Goal: Transaction & Acquisition: Obtain resource

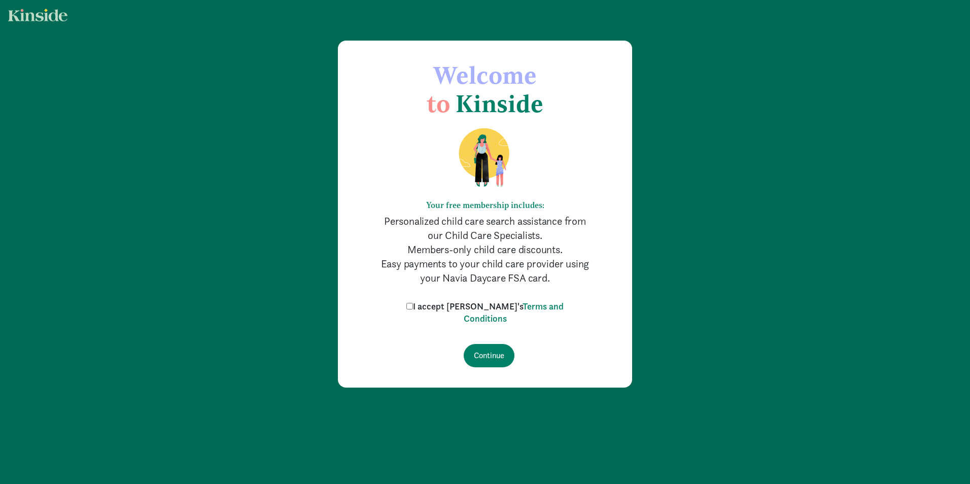
click at [413, 305] on input "I accept Kinside's Terms and Conditions" at bounding box center [409, 306] width 7 height 7
checkbox input "true"
click at [496, 356] on input "Continue" at bounding box center [489, 355] width 51 height 23
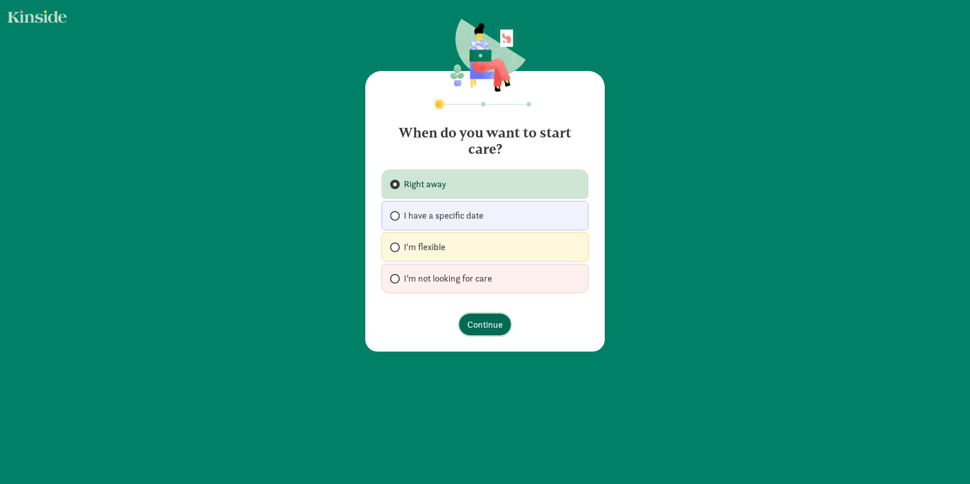
click at [470, 324] on span "Continue" at bounding box center [485, 325] width 36 height 14
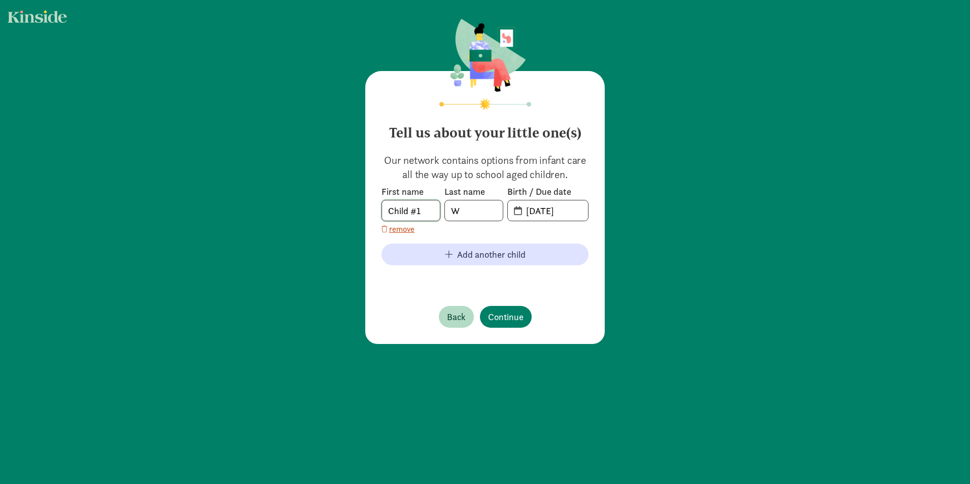
click at [434, 211] on input "Child #1" at bounding box center [411, 210] width 58 height 20
drag, startPoint x: 434, startPoint y: 211, endPoint x: 327, endPoint y: 212, distance: 107.1
click at [327, 212] on div "Tell us about your little one(s) Our network contains options from infant care …" at bounding box center [485, 182] width 970 height 364
type input "Nikolai"
click at [548, 220] on input "08-29-2025" at bounding box center [554, 210] width 68 height 20
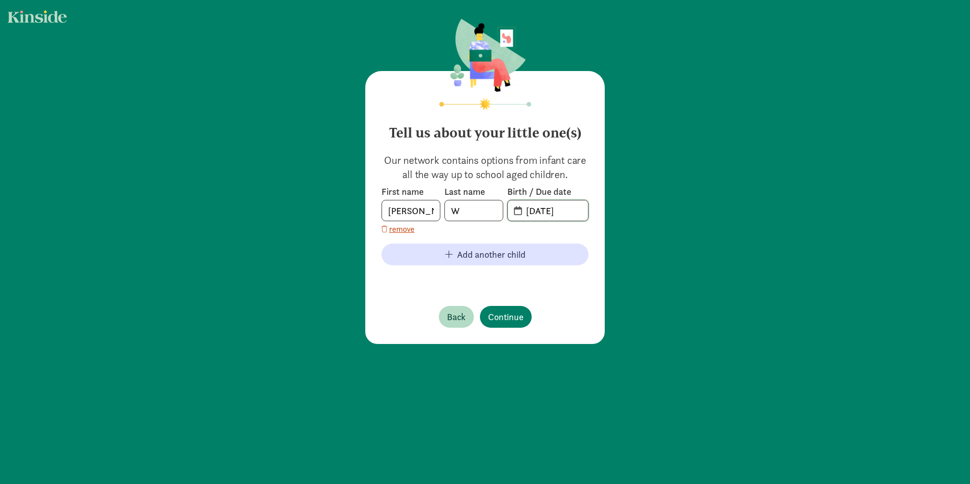
click at [546, 220] on input "08-29-2025" at bounding box center [554, 210] width 68 height 20
type input "02-14-2022"
click at [497, 314] on span "Continue" at bounding box center [506, 317] width 36 height 14
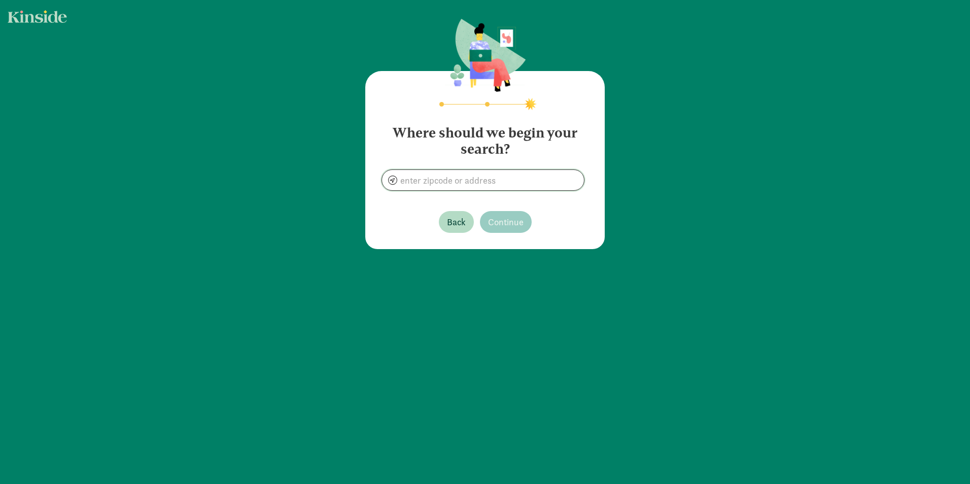
click at [499, 186] on input at bounding box center [483, 180] width 202 height 20
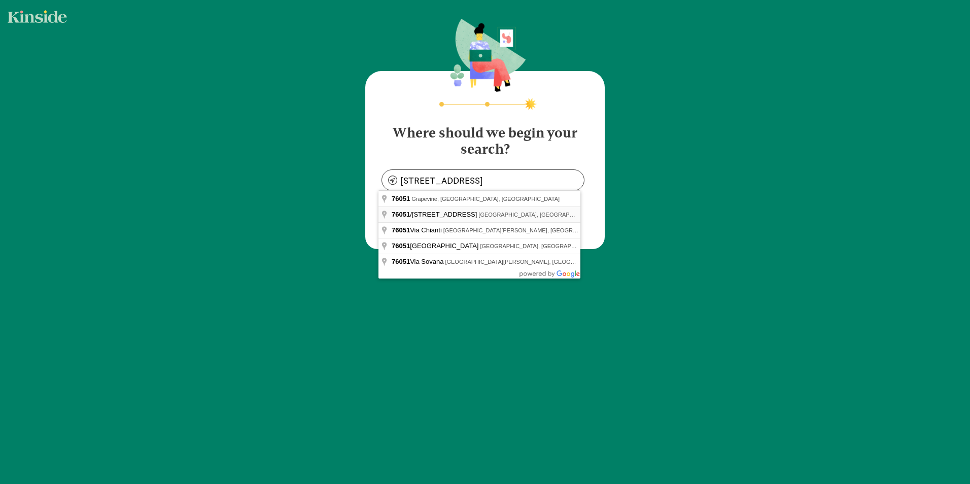
type input "76051/2 Irvington Blvd, Houston, TX 77022, USA"
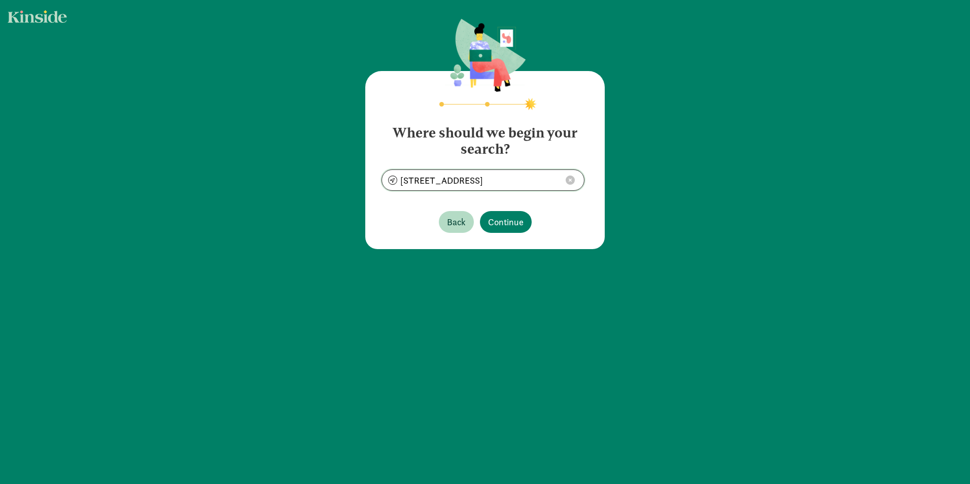
click at [566, 184] on span at bounding box center [570, 180] width 9 height 9
click at [503, 176] on input at bounding box center [483, 180] width 202 height 20
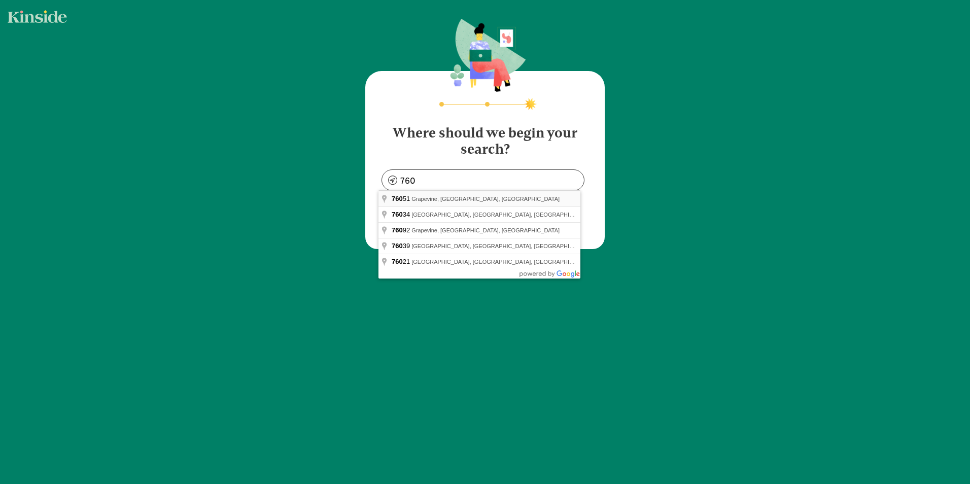
type input "Grapevine, TX 76051, USA"
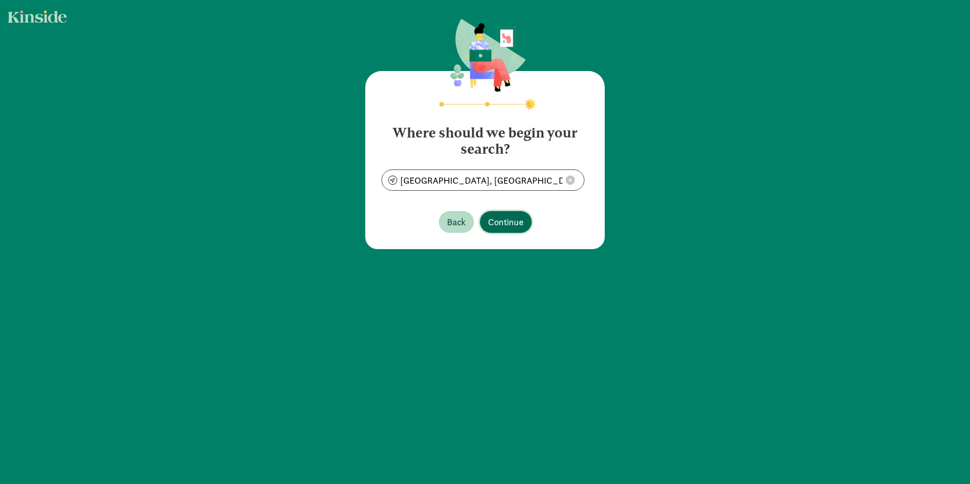
click at [502, 219] on span "Continue" at bounding box center [506, 222] width 36 height 14
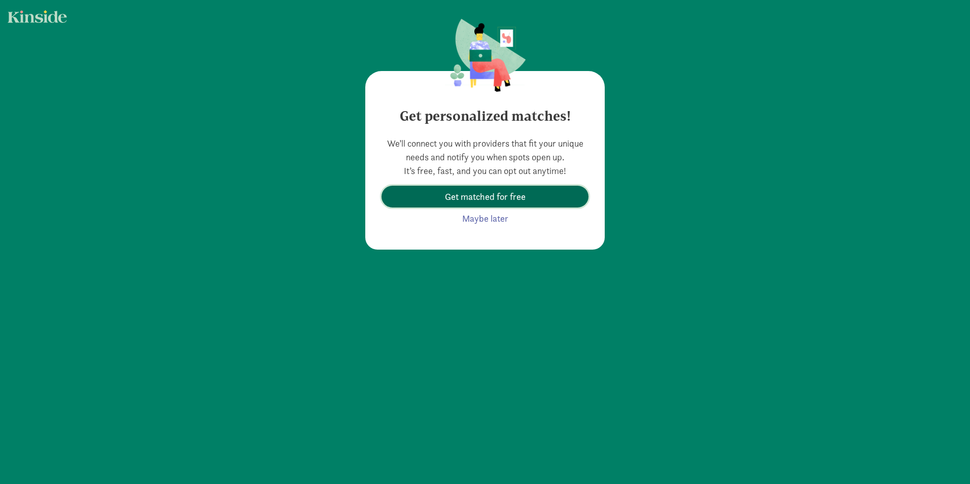
click at [505, 201] on span "Get matched for free" at bounding box center [485, 197] width 81 height 14
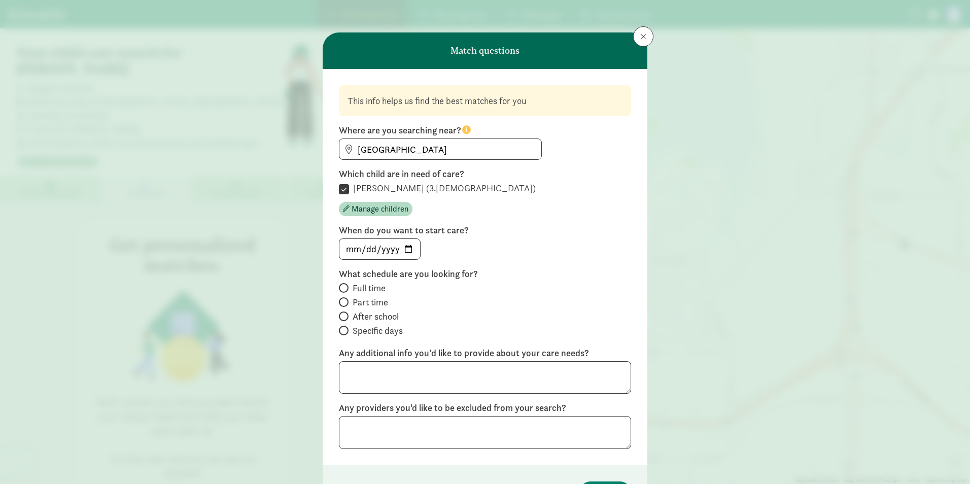
click at [374, 301] on span "Part time" at bounding box center [371, 302] width 36 height 12
click at [346, 301] on input "Part time" at bounding box center [342, 302] width 7 height 7
radio input "true"
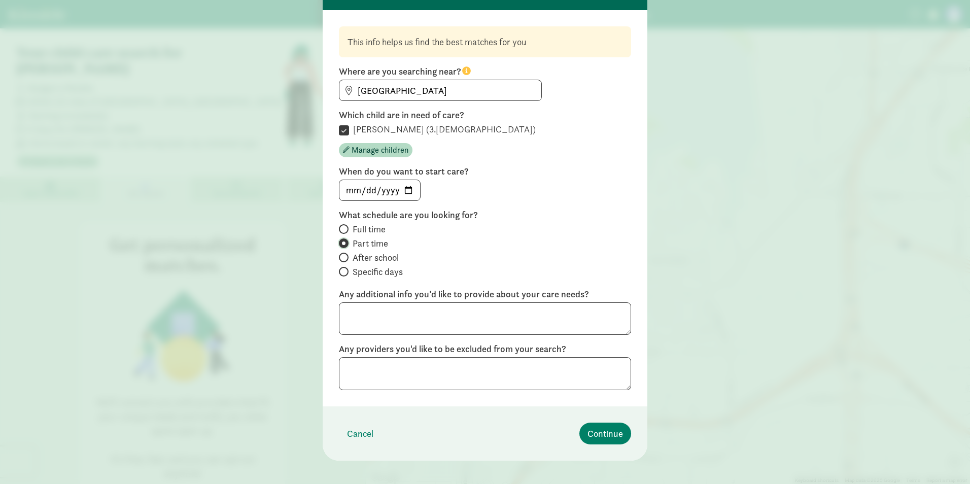
scroll to position [68, 0]
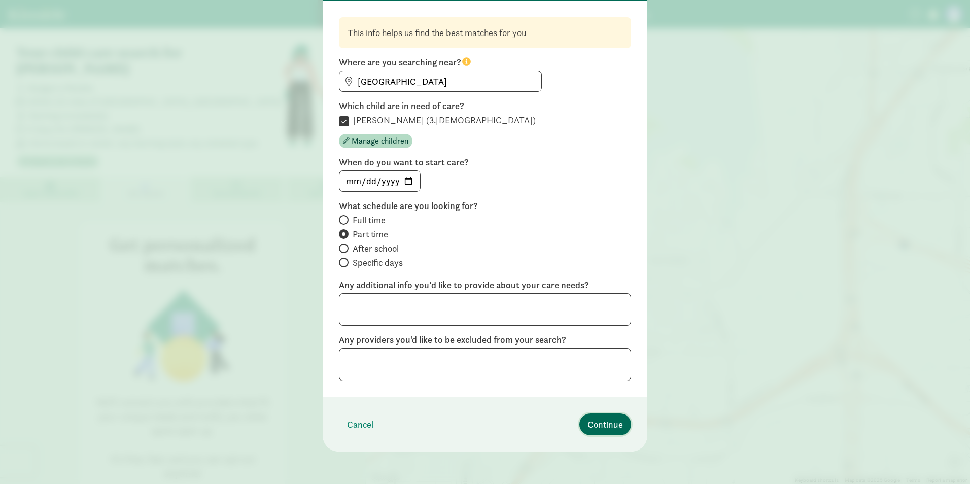
click at [597, 423] on span "Continue" at bounding box center [606, 425] width 36 height 14
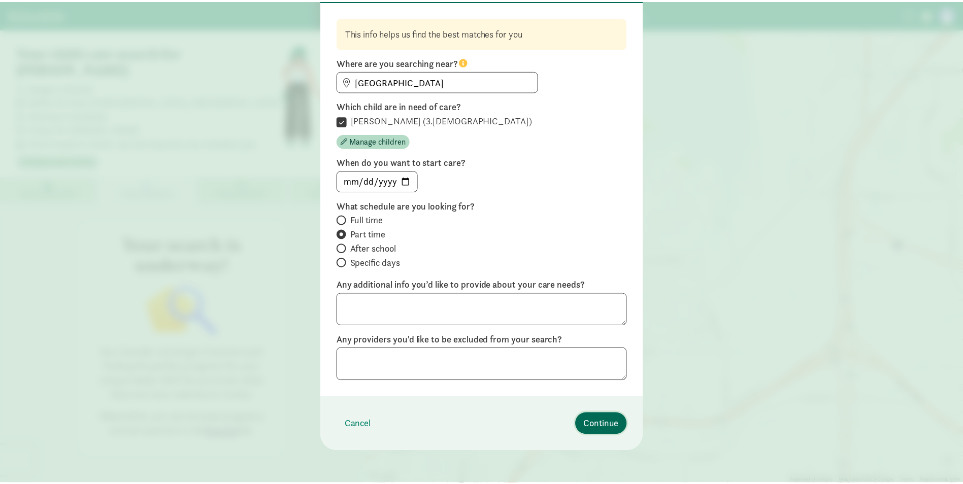
scroll to position [0, 0]
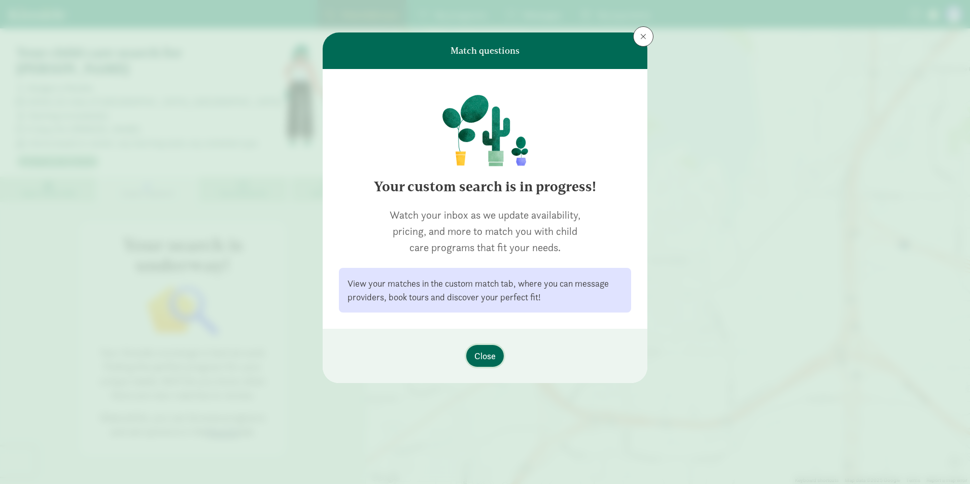
click at [491, 358] on span "Close" at bounding box center [484, 356] width 21 height 14
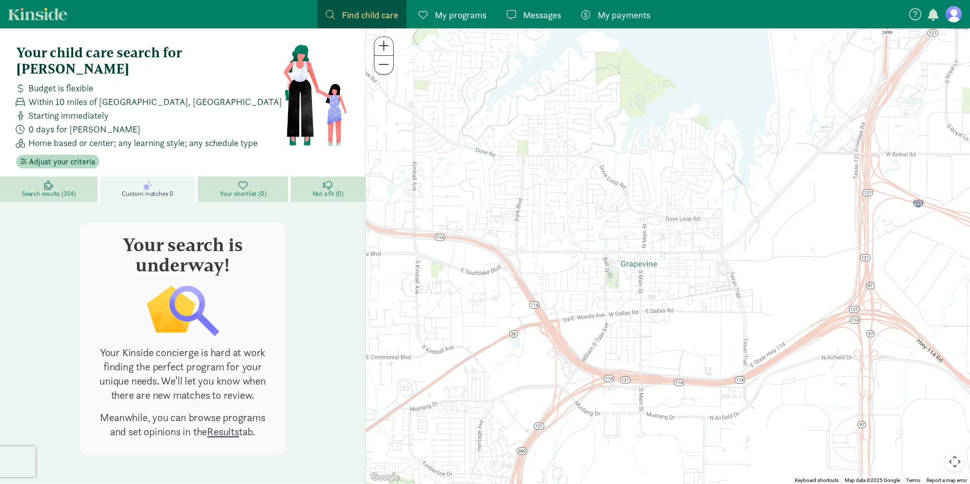
drag, startPoint x: 491, startPoint y: 362, endPoint x: 506, endPoint y: 320, distance: 45.4
click at [506, 320] on div at bounding box center [668, 256] width 604 height 456
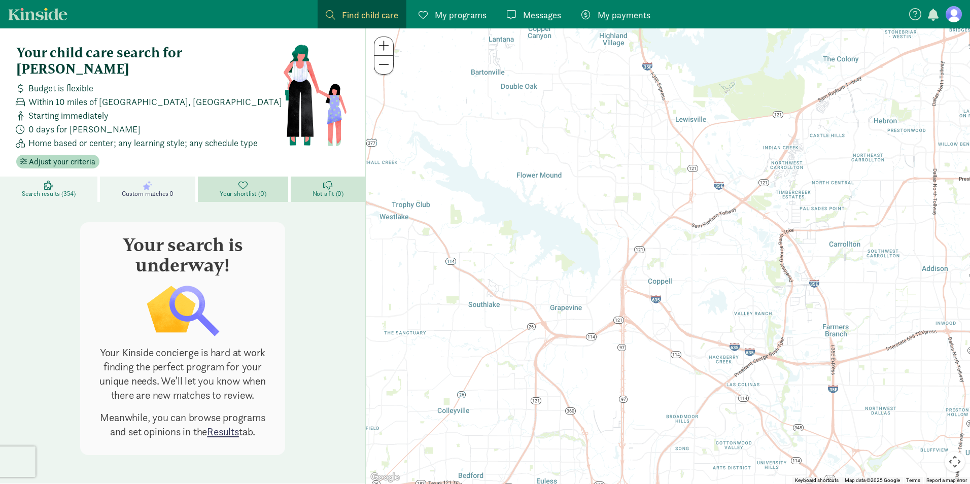
click at [56, 177] on link "Search results (354)" at bounding box center [50, 189] width 100 height 25
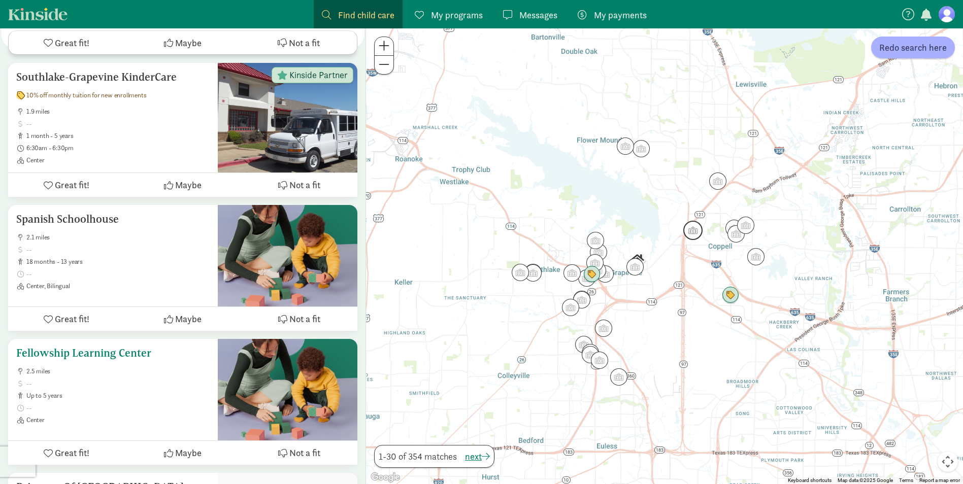
scroll to position [1015, 0]
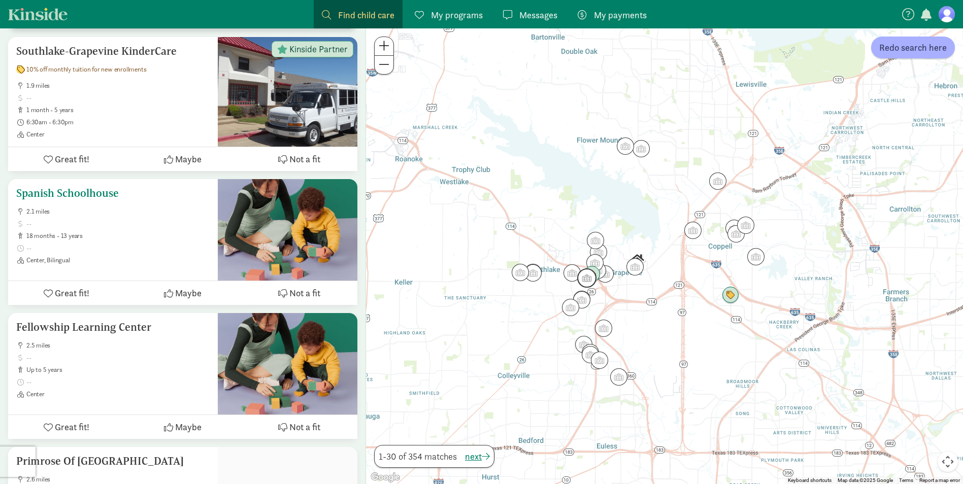
click at [156, 232] on span "18 months - 13 years" at bounding box center [117, 236] width 183 height 8
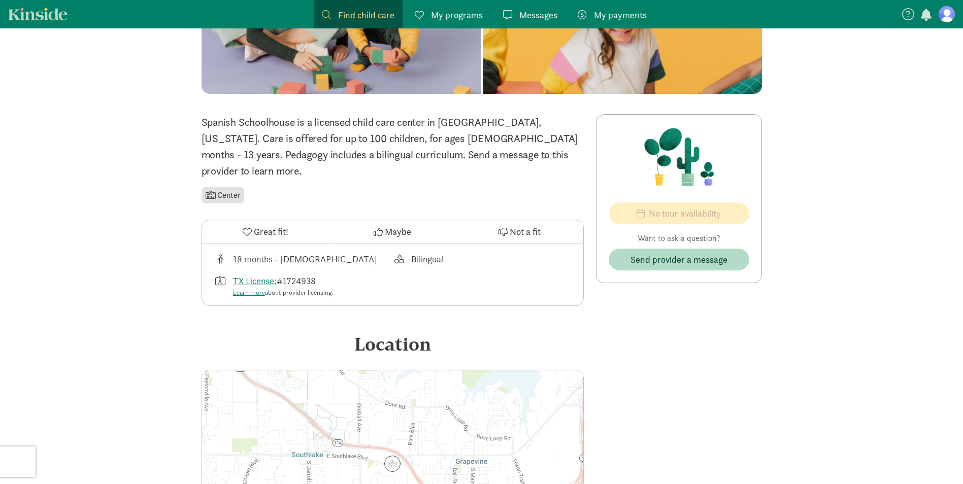
scroll to position [152, 0]
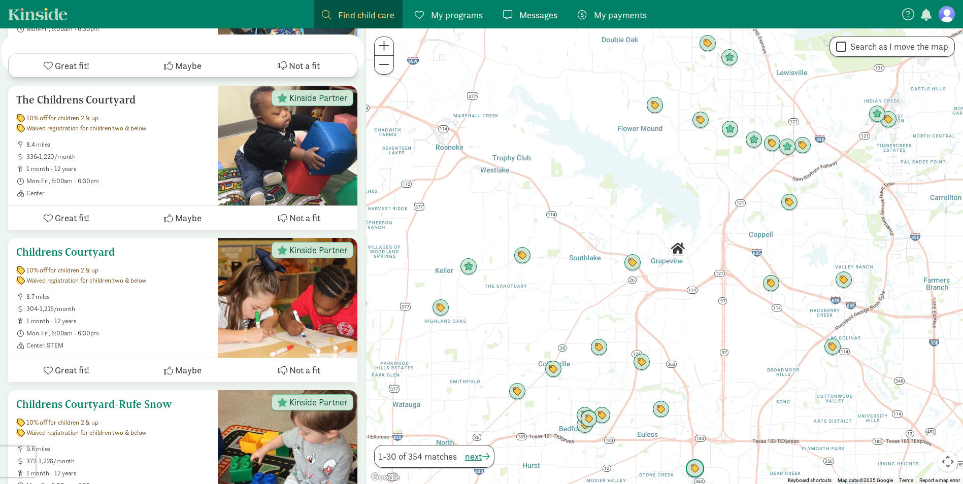
scroll to position [3315, 0]
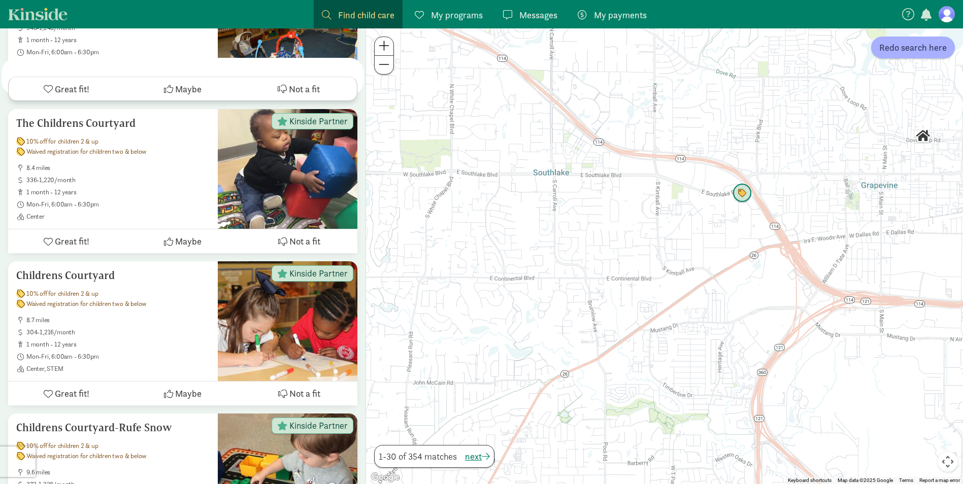
click at [741, 198] on img "Click to see details" at bounding box center [741, 193] width 19 height 19
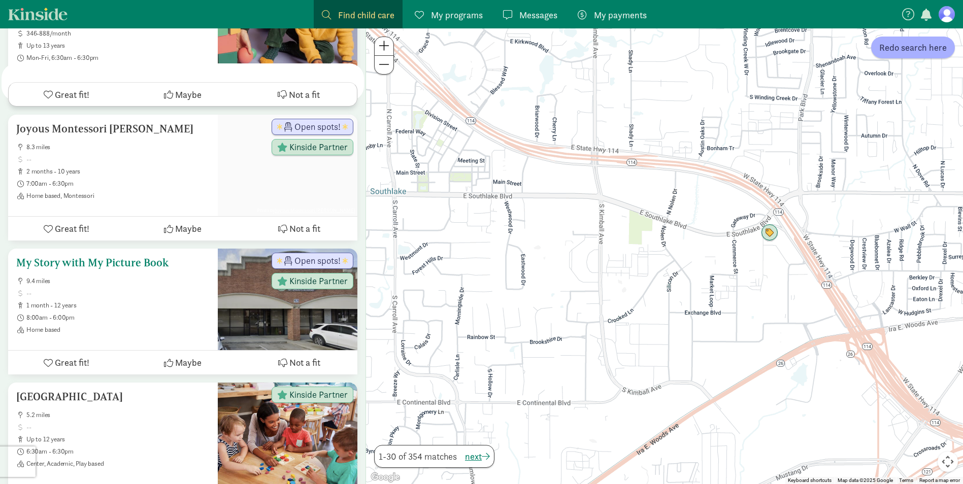
scroll to position [4178, 0]
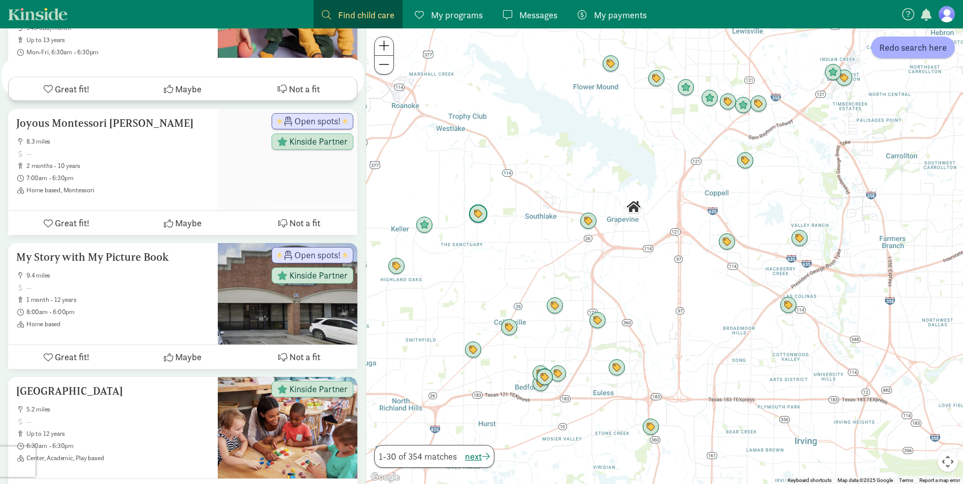
click at [481, 218] on img "Click to see details" at bounding box center [477, 213] width 19 height 19
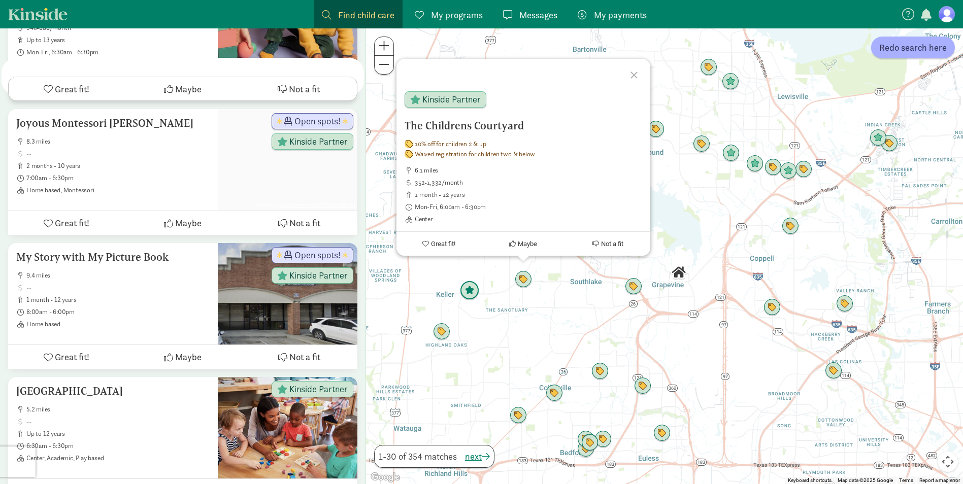
click at [476, 297] on img "Click to see details" at bounding box center [469, 290] width 19 height 19
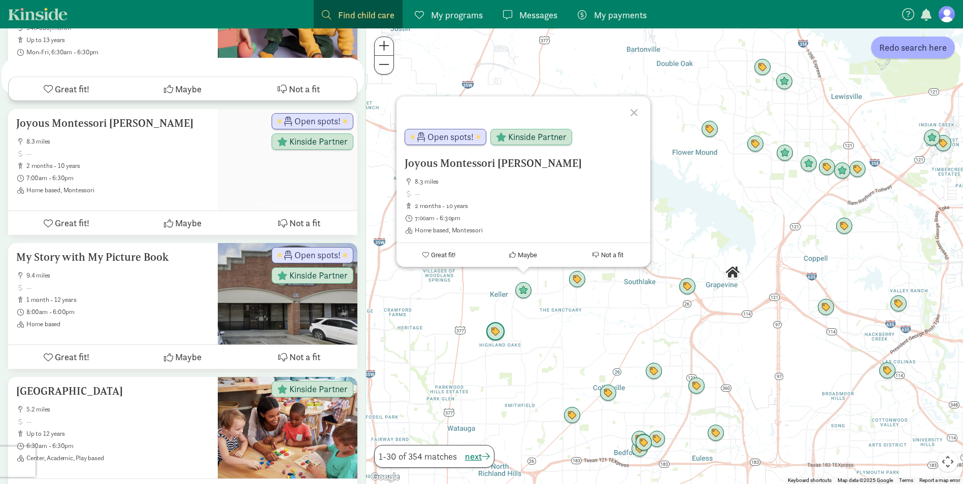
click at [494, 338] on img "Click to see details" at bounding box center [495, 331] width 19 height 19
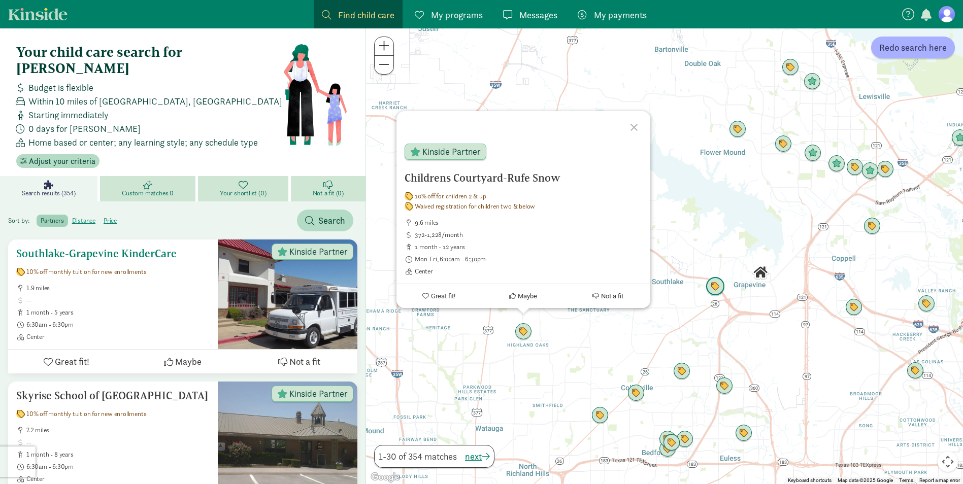
scroll to position [0, 0]
click at [371, 20] on span "Find child care" at bounding box center [366, 15] width 56 height 14
click at [334, 12] on div "Find child care Find" at bounding box center [358, 15] width 73 height 14
click at [327, 13] on span at bounding box center [326, 14] width 9 height 9
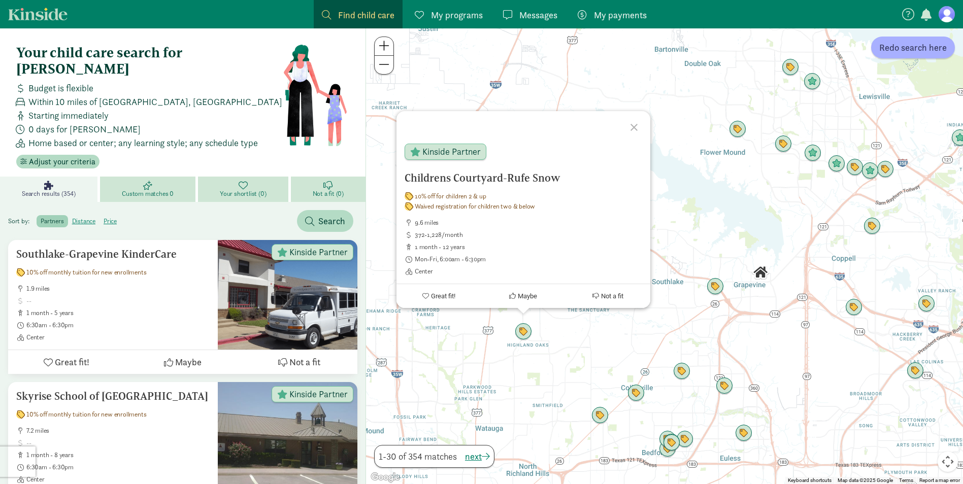
click at [327, 13] on span at bounding box center [326, 14] width 9 height 9
click at [328, 13] on span at bounding box center [326, 14] width 9 height 9
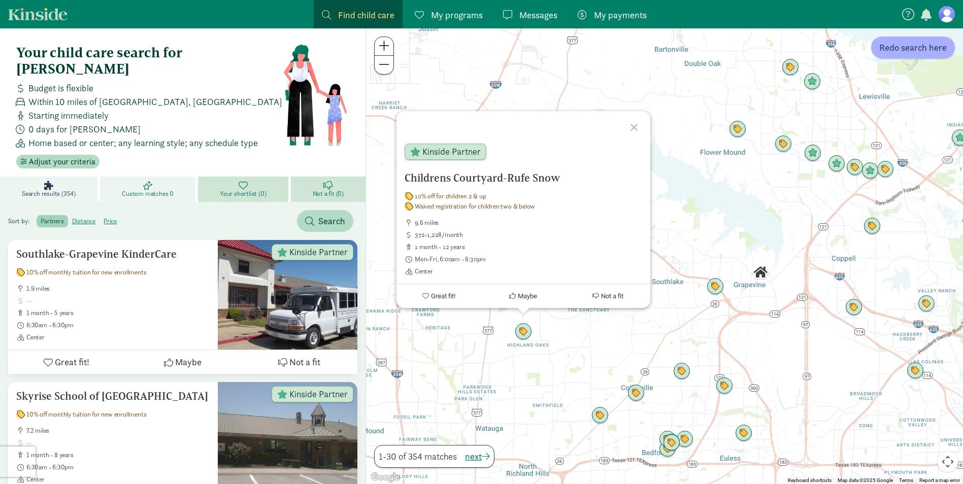
click at [159, 177] on link "Custom matches 0" at bounding box center [149, 189] width 98 height 25
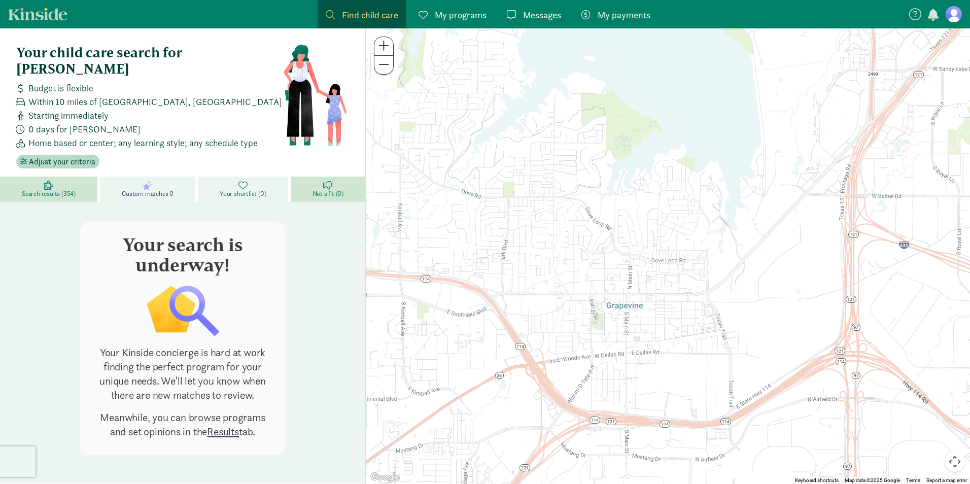
click at [226, 177] on link "Your shortlist (0)" at bounding box center [244, 189] width 93 height 25
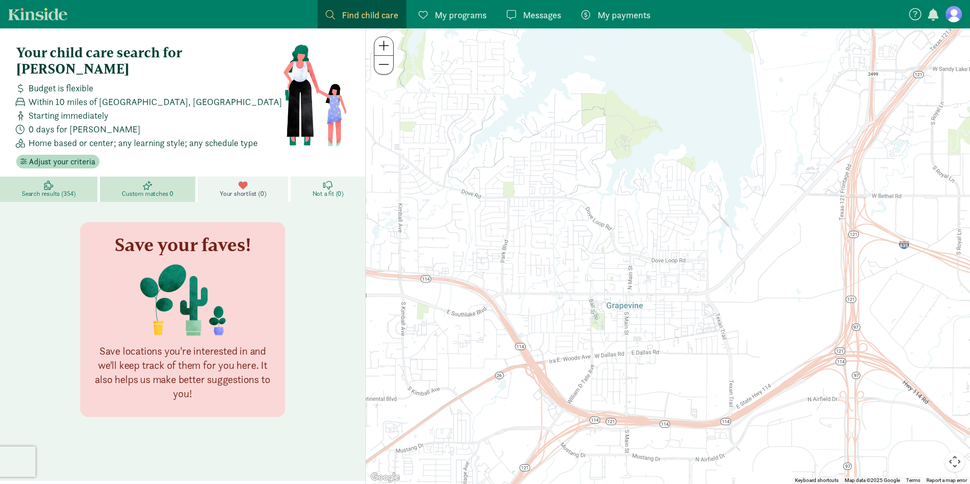
click at [316, 177] on link "Not a fit (0)" at bounding box center [328, 189] width 75 height 25
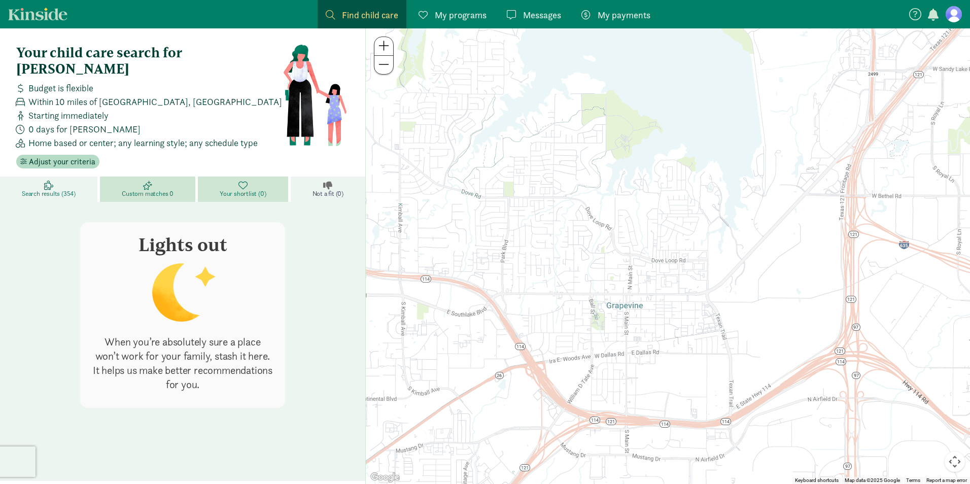
click at [41, 177] on link "Search results (354)" at bounding box center [50, 189] width 100 height 25
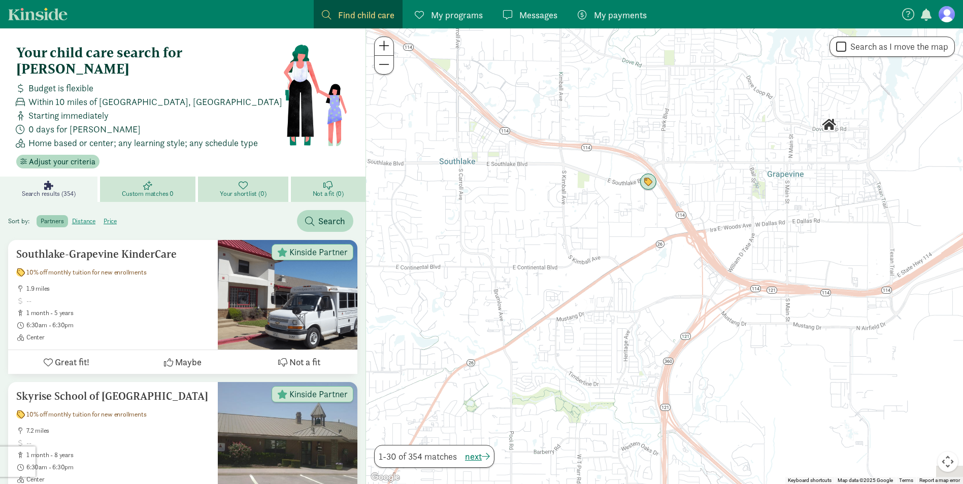
drag, startPoint x: 560, startPoint y: 278, endPoint x: 671, endPoint y: 217, distance: 126.5
click at [671, 217] on div at bounding box center [664, 256] width 597 height 456
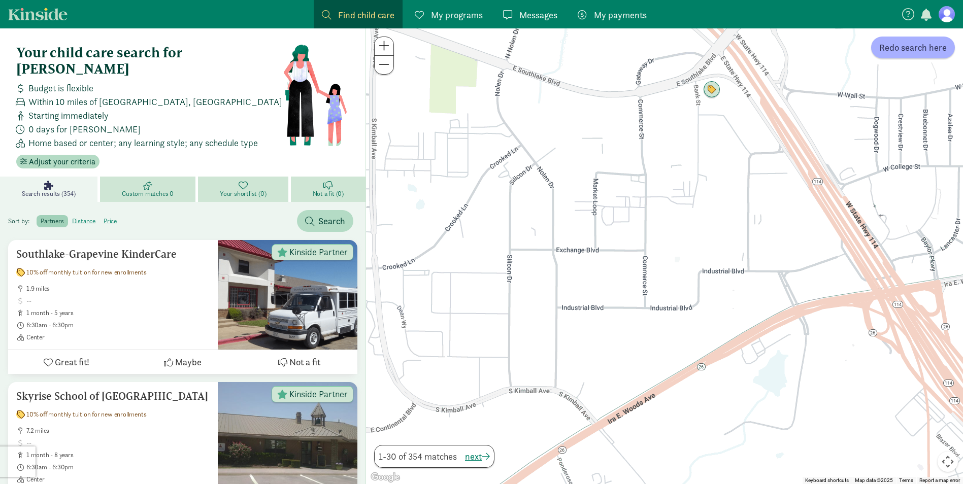
drag, startPoint x: 607, startPoint y: 228, endPoint x: 680, endPoint y: 252, distance: 76.2
click at [680, 252] on div at bounding box center [664, 256] width 597 height 456
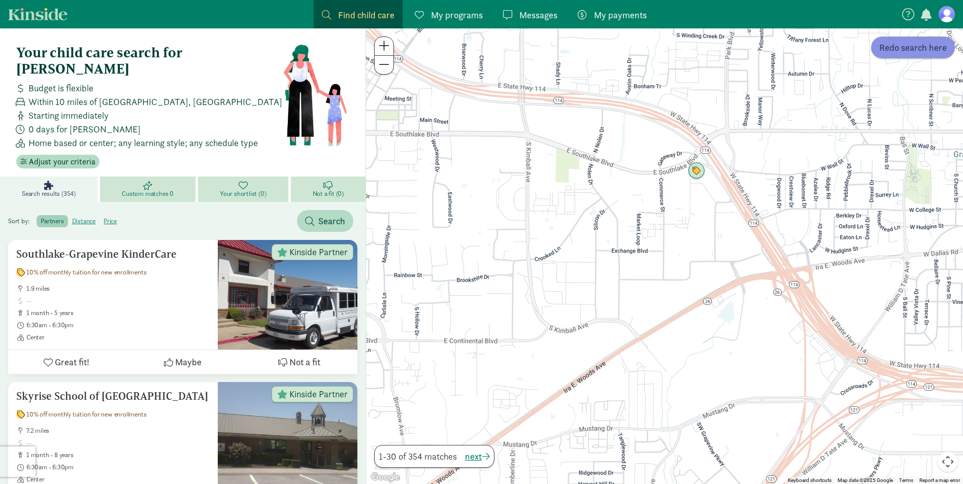
click at [891, 54] on button "Redo search here" at bounding box center [913, 48] width 84 height 22
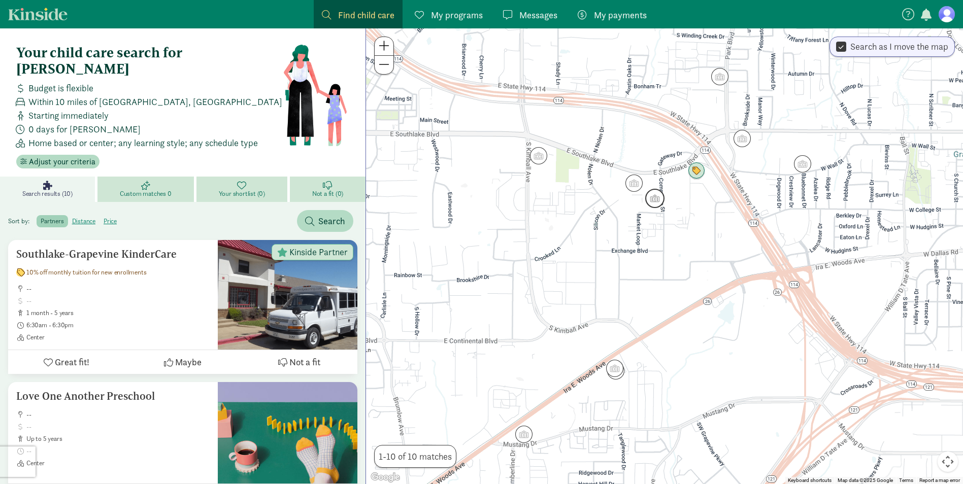
click at [652, 203] on img "Click to see details" at bounding box center [654, 198] width 19 height 19
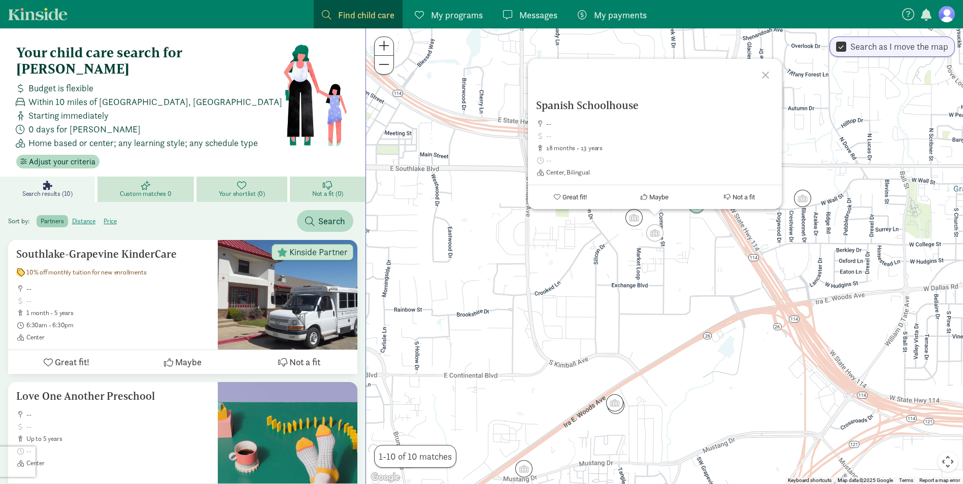
click at [944, 14] on figure at bounding box center [946, 14] width 16 height 16
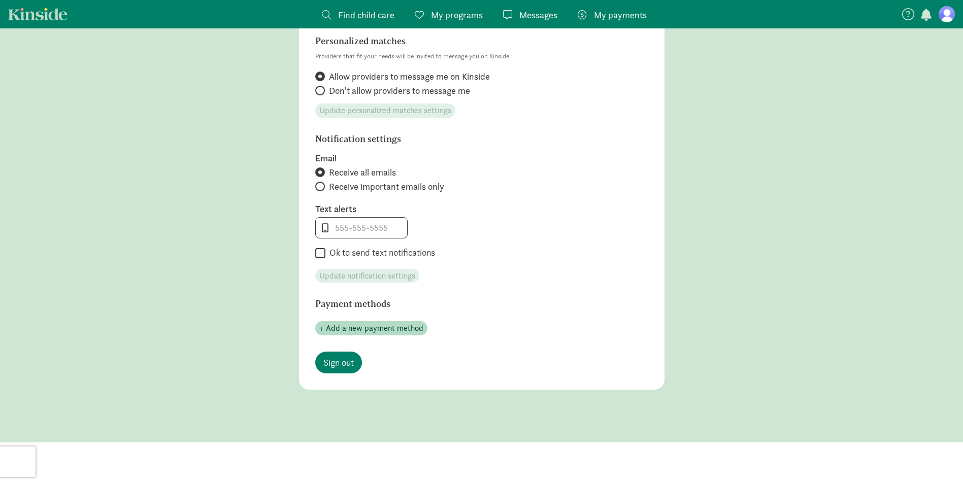
scroll to position [406, 0]
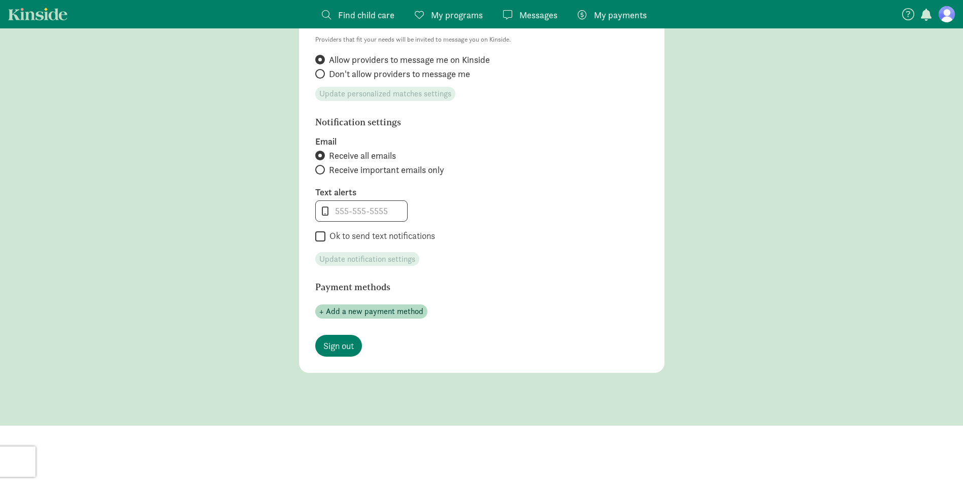
click at [30, 12] on link "Kinside" at bounding box center [37, 14] width 59 height 13
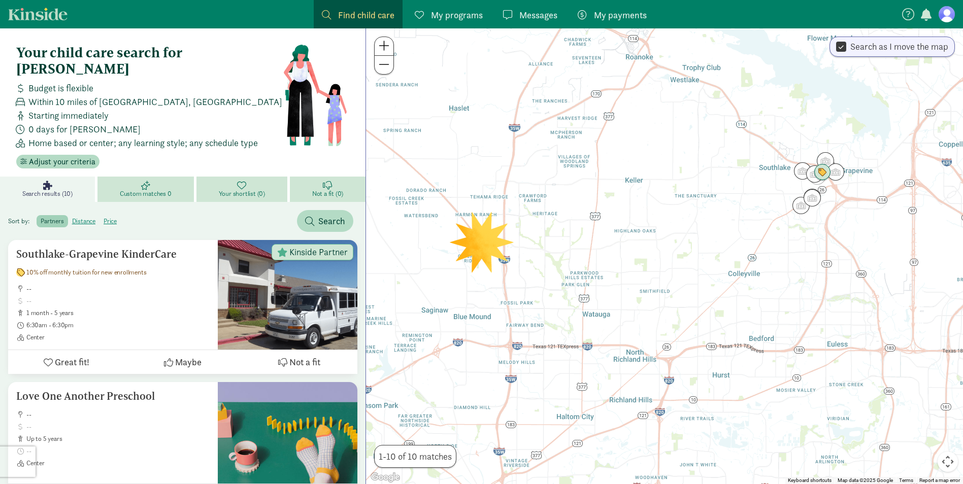
drag, startPoint x: 525, startPoint y: 247, endPoint x: 751, endPoint y: 210, distance: 229.3
click at [751, 210] on div at bounding box center [664, 256] width 597 height 456
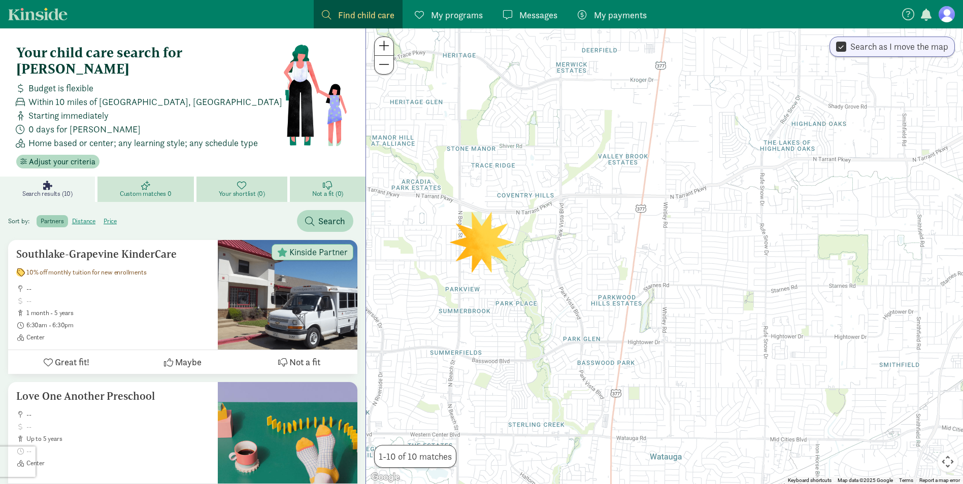
drag, startPoint x: 596, startPoint y: 255, endPoint x: 746, endPoint y: 201, distance: 160.0
click at [746, 201] on div at bounding box center [664, 256] width 597 height 456
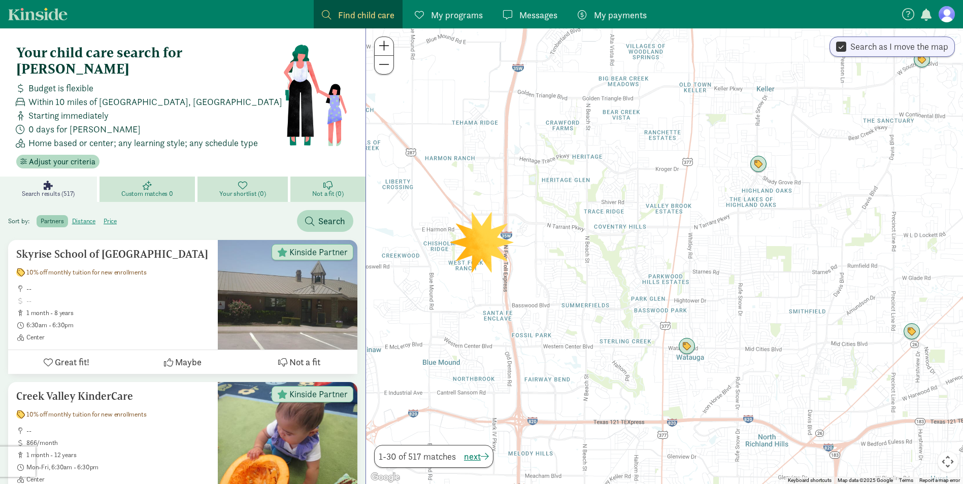
drag, startPoint x: 746, startPoint y: 203, endPoint x: 722, endPoint y: 242, distance: 45.2
click at [725, 244] on div at bounding box center [664, 256] width 597 height 456
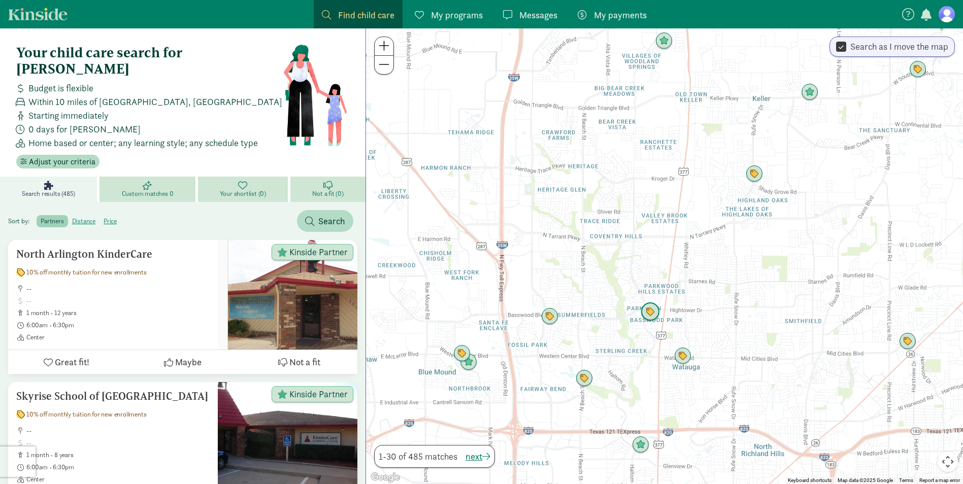
click at [649, 320] on img "Click to see details" at bounding box center [649, 311] width 19 height 19
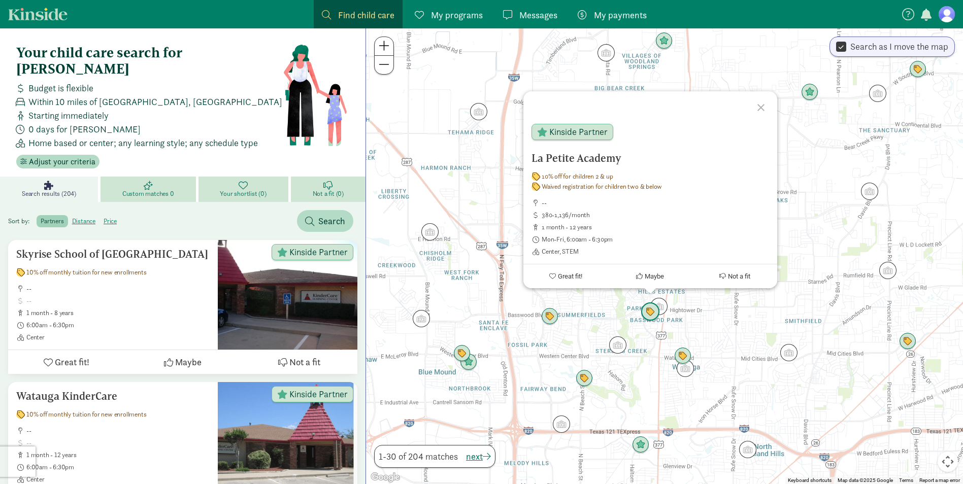
click at [649, 313] on img "Click to see details" at bounding box center [649, 311] width 19 height 19
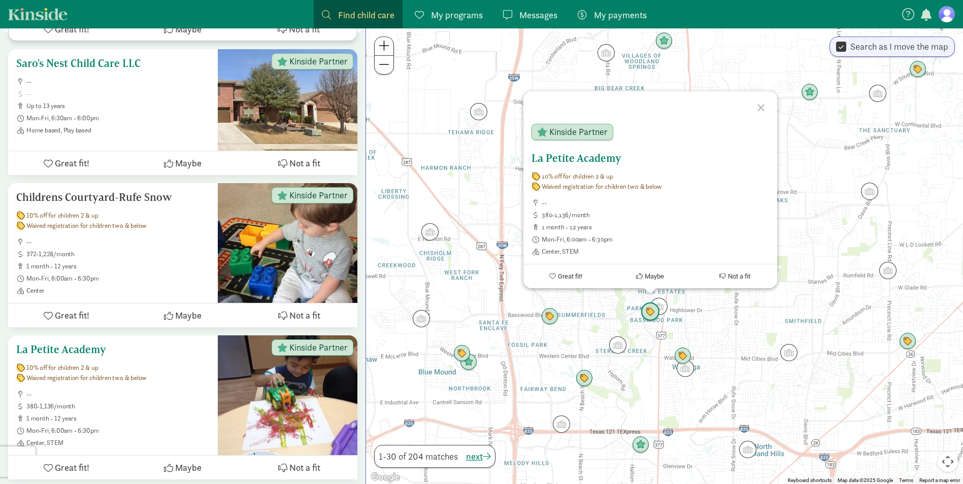
scroll to position [507, 0]
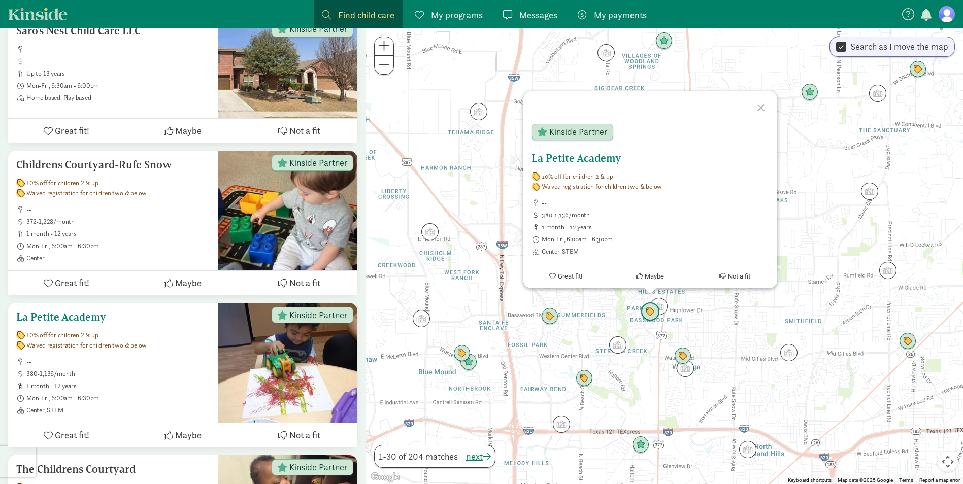
click at [178, 358] on ul "-- 380-1,136/month 1 month - 12 years Mon-Fri, 6:00am - 6:30pm Center, STEM" at bounding box center [112, 386] width 193 height 57
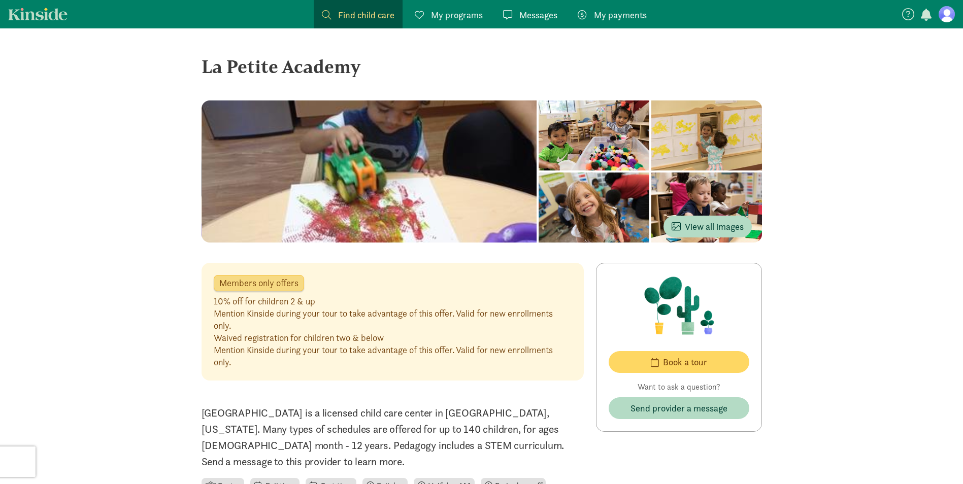
scroll to position [507, 0]
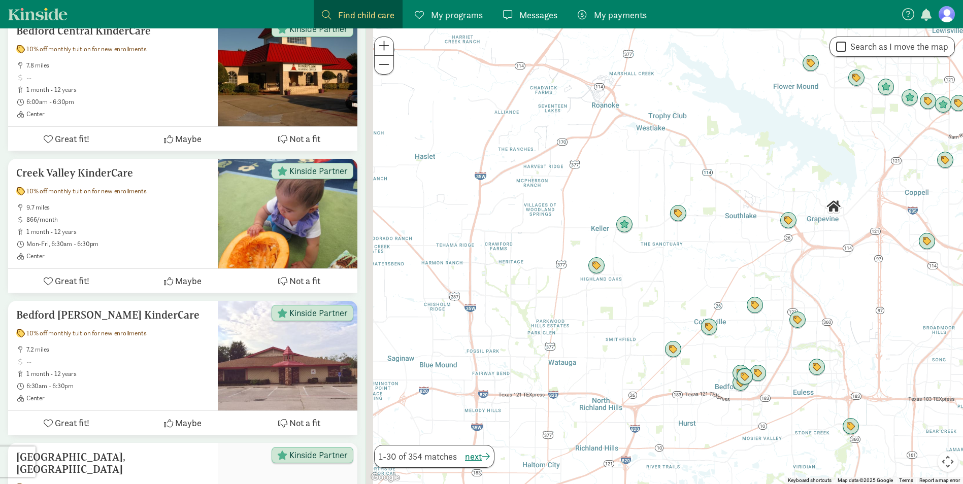
drag, startPoint x: 492, startPoint y: 353, endPoint x: 653, endPoint y: 311, distance: 166.3
click at [653, 311] on div at bounding box center [664, 256] width 597 height 456
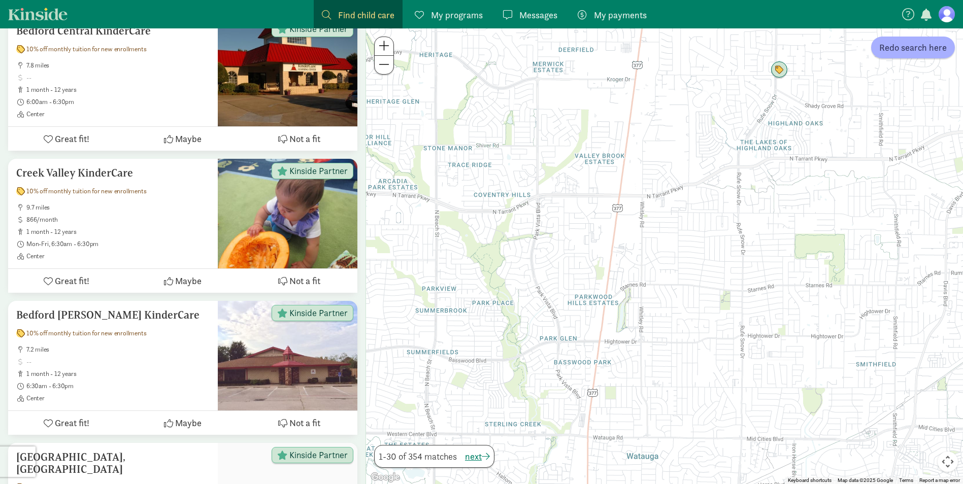
drag, startPoint x: 597, startPoint y: 315, endPoint x: 717, endPoint y: 264, distance: 130.5
click at [717, 264] on div at bounding box center [664, 256] width 597 height 456
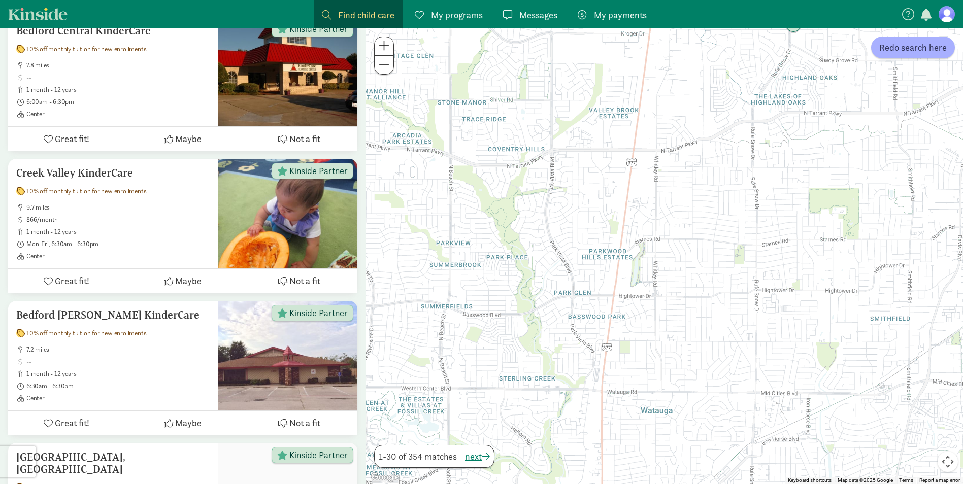
drag, startPoint x: 708, startPoint y: 283, endPoint x: 723, endPoint y: 237, distance: 47.8
click at [723, 237] on div at bounding box center [664, 256] width 597 height 456
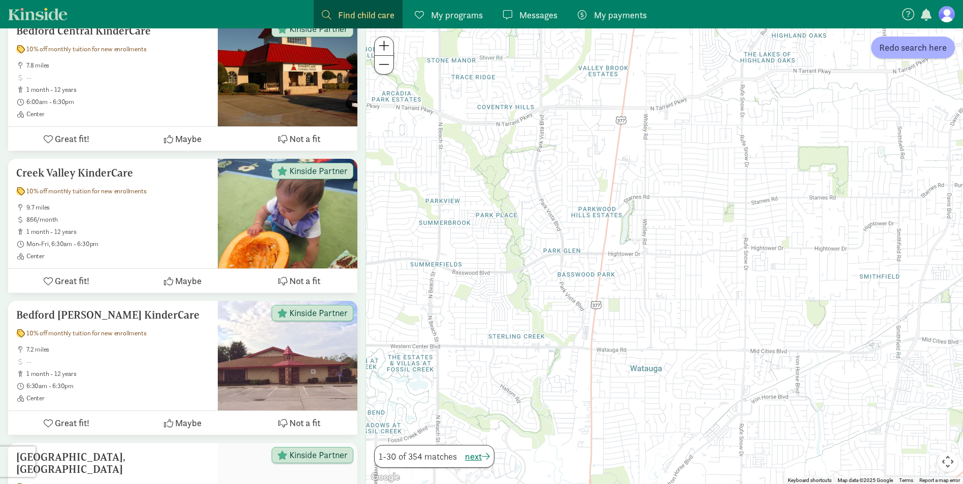
drag, startPoint x: 717, startPoint y: 256, endPoint x: 706, endPoint y: 215, distance: 43.1
click at [706, 215] on div at bounding box center [664, 256] width 597 height 456
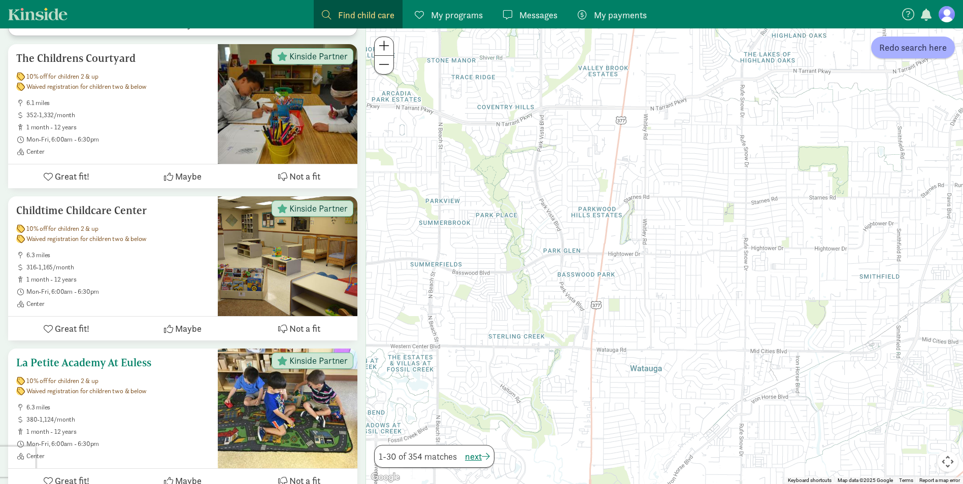
scroll to position [2283, 0]
